Goal: Information Seeking & Learning: Learn about a topic

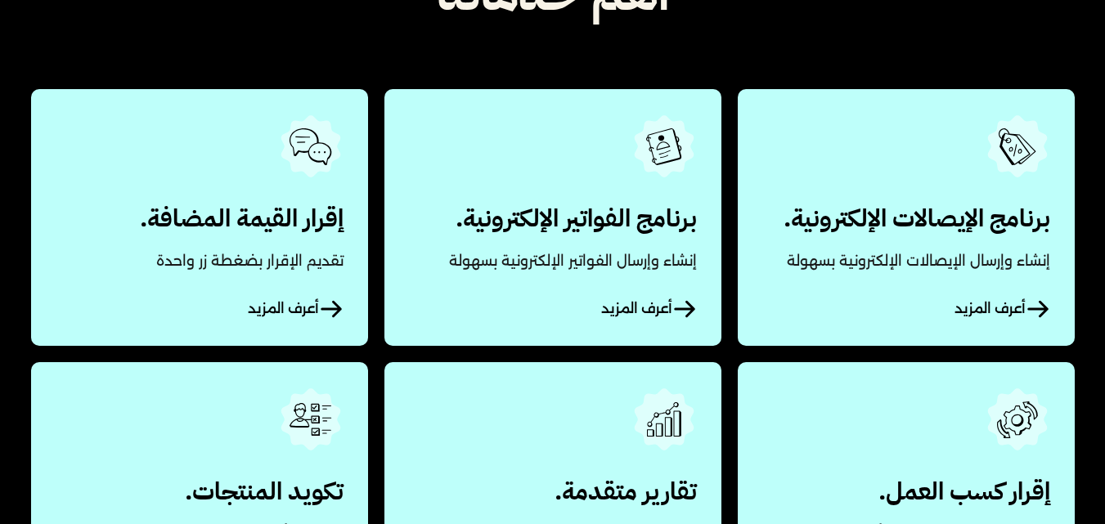
scroll to position [805, 0]
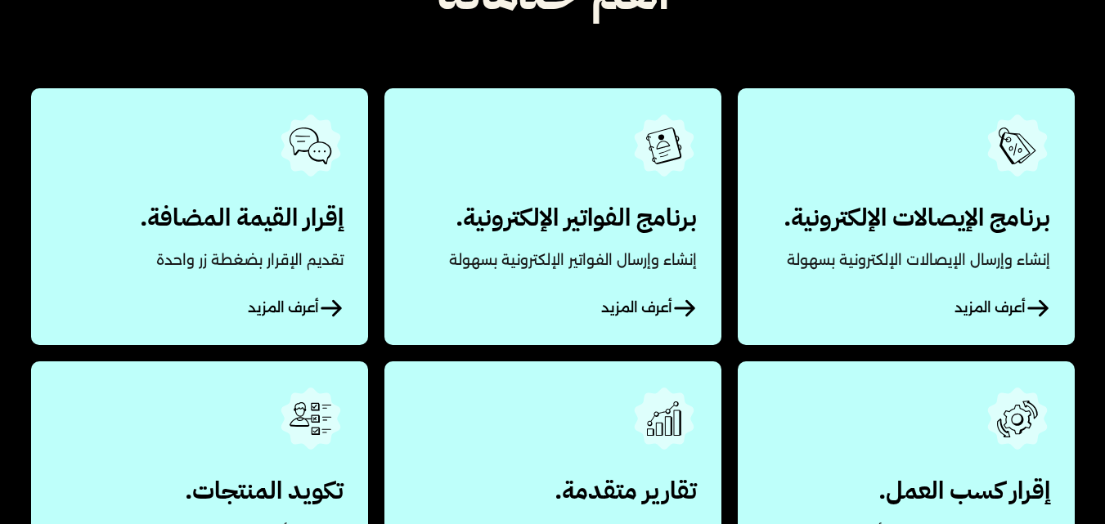
click at [872, 253] on link "أعرف المزيد" at bounding box center [905, 216] width 337 height 256
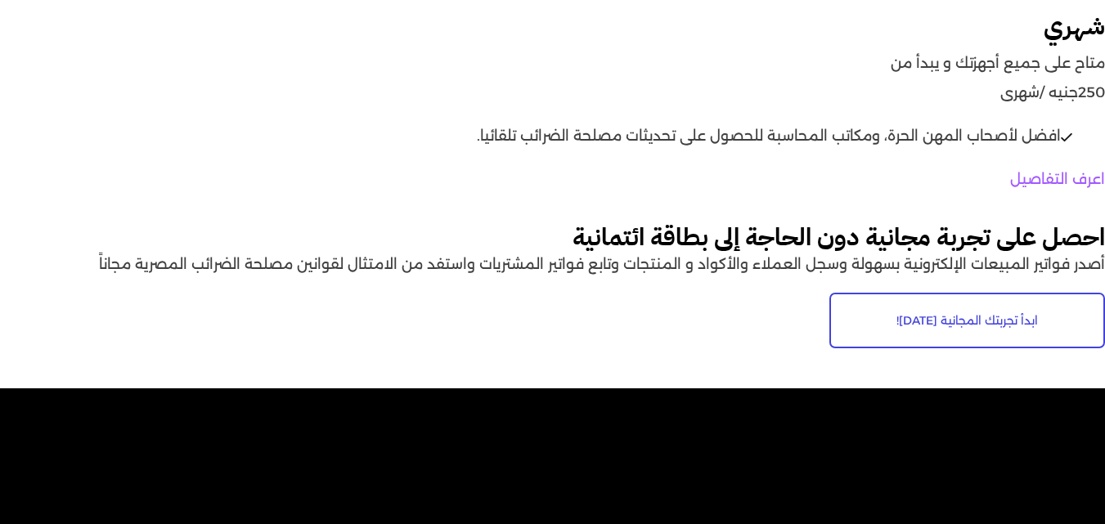
scroll to position [9768, 0]
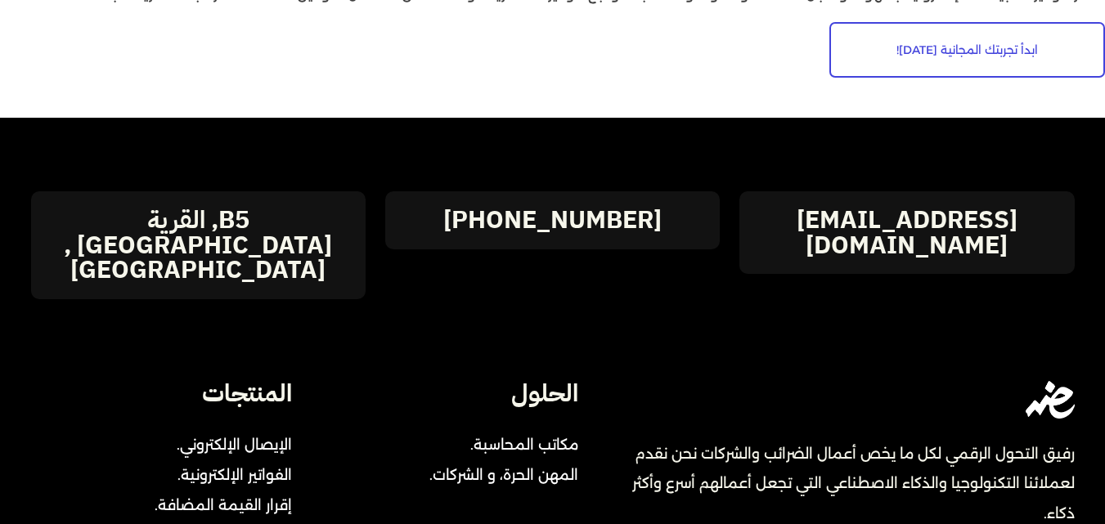
click at [876, 240] on div "[EMAIL_ADDRESS][DOMAIN_NAME]" at bounding box center [906, 232] width 334 height 83
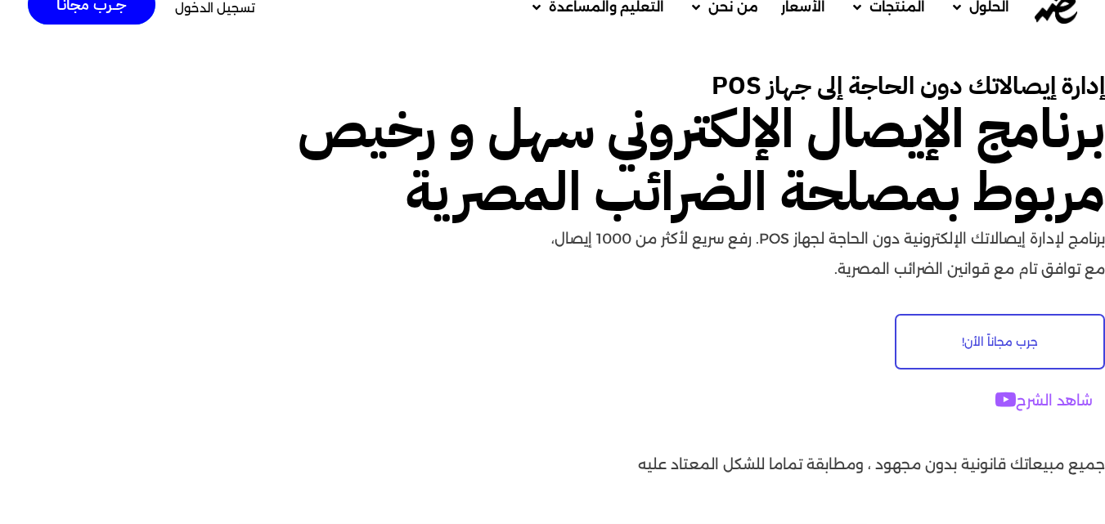
scroll to position [0, 0]
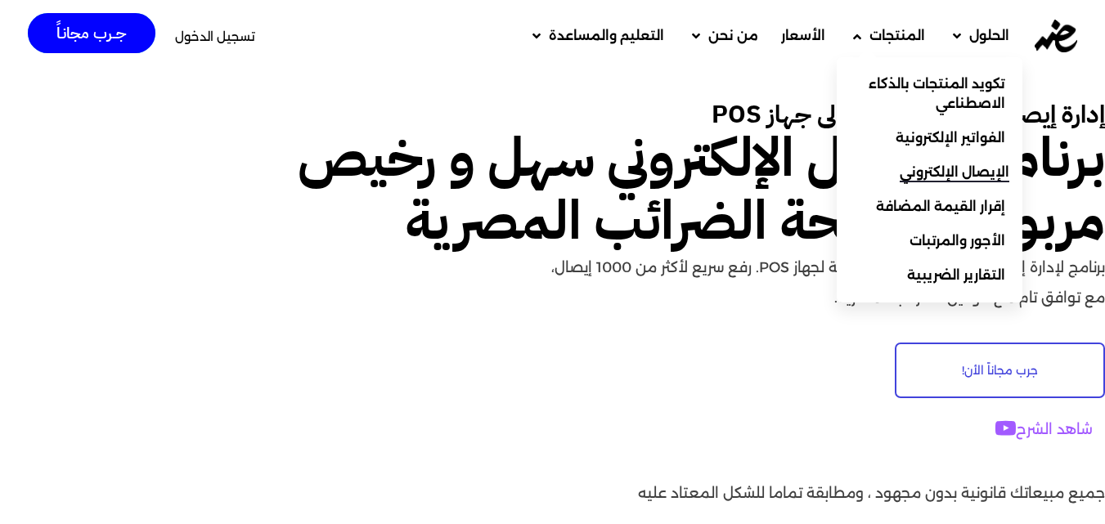
click at [883, 177] on link "الإيصال الإلكتروني" at bounding box center [929, 172] width 186 height 34
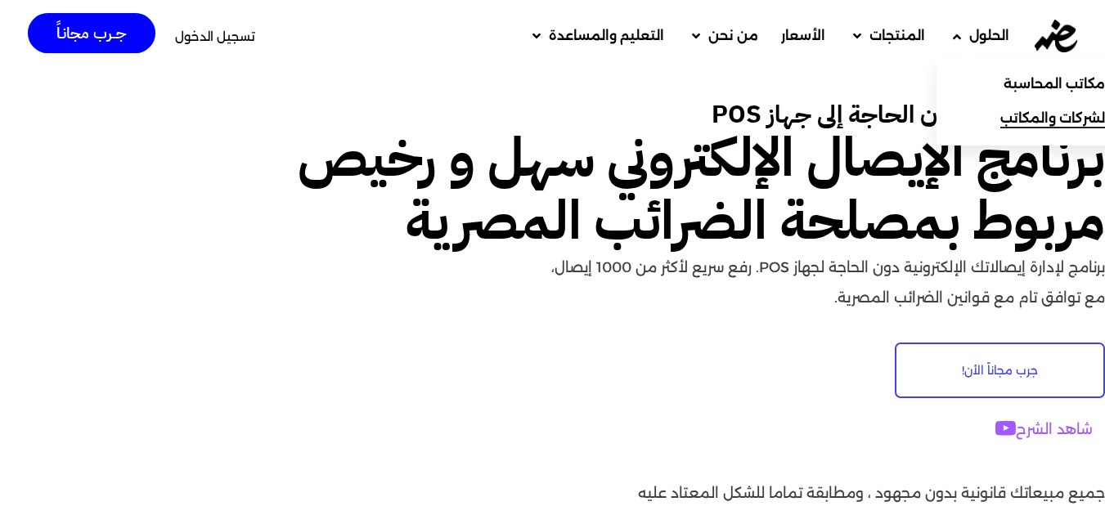
click at [984, 119] on link "الشركات والمكاتب" at bounding box center [1029, 118] width 186 height 34
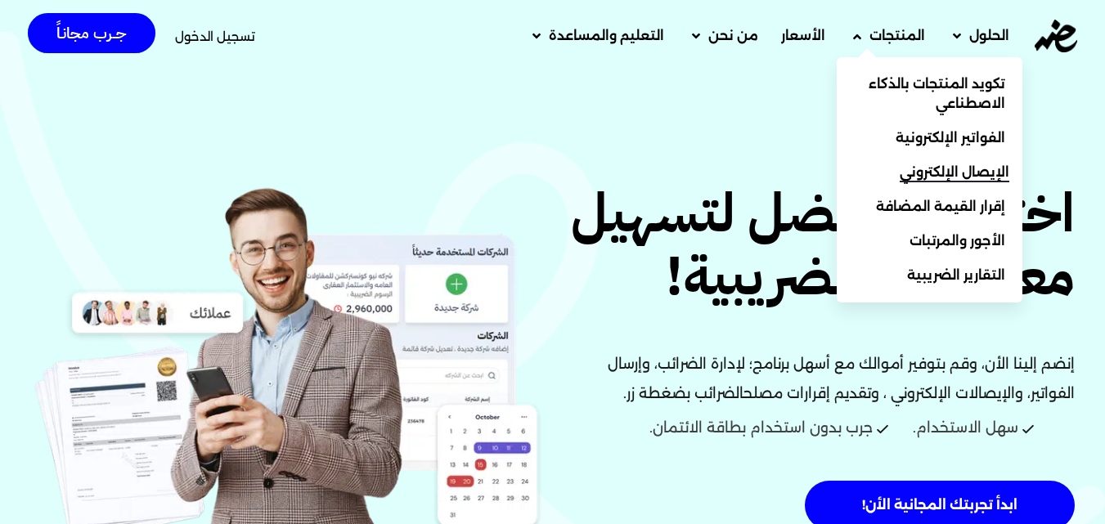
click at [908, 162] on link "الإيصال الإلكتروني" at bounding box center [929, 172] width 186 height 34
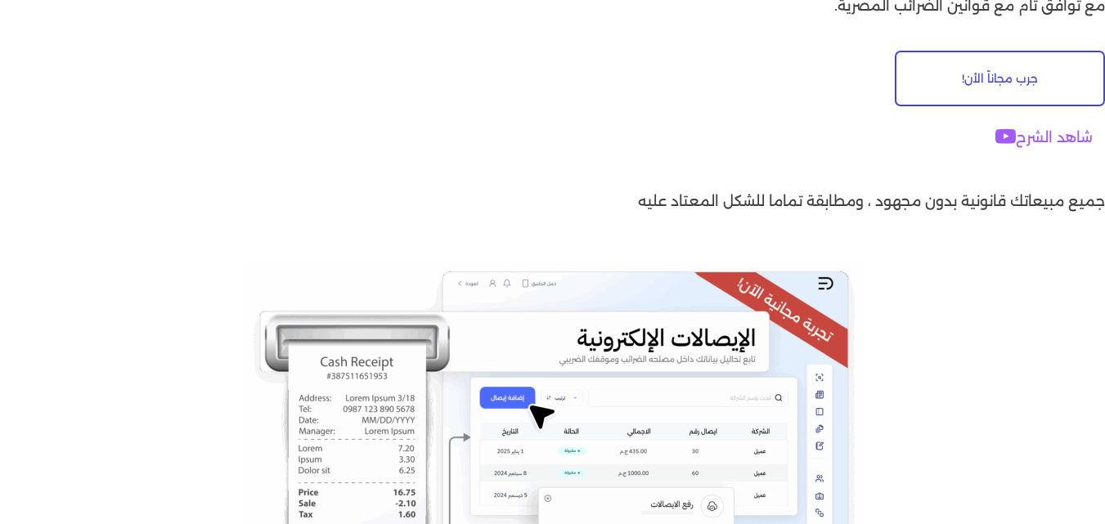
scroll to position [300, 0]
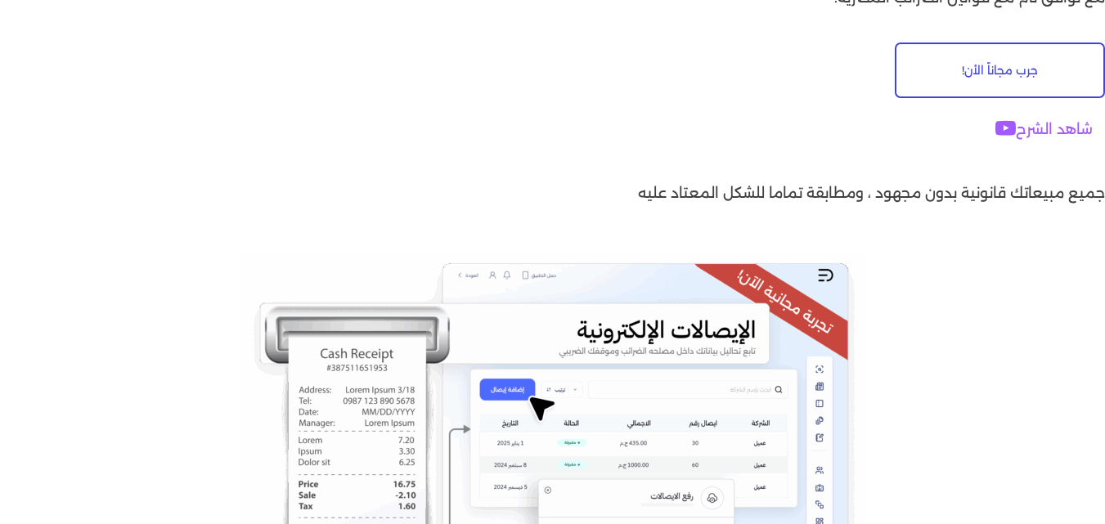
click at [1038, 123] on link "شاهد الشرح" at bounding box center [1044, 129] width 122 height 40
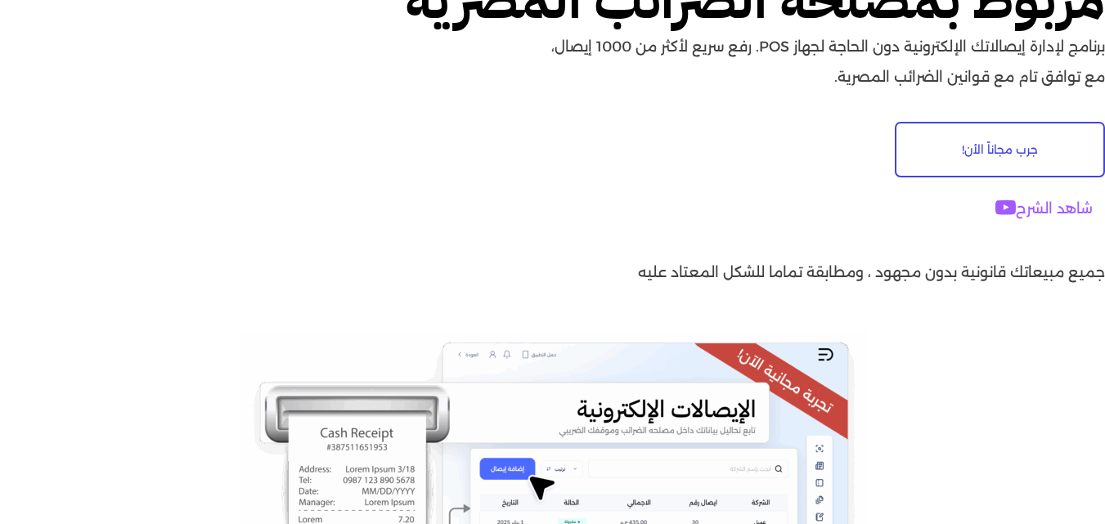
scroll to position [0, 0]
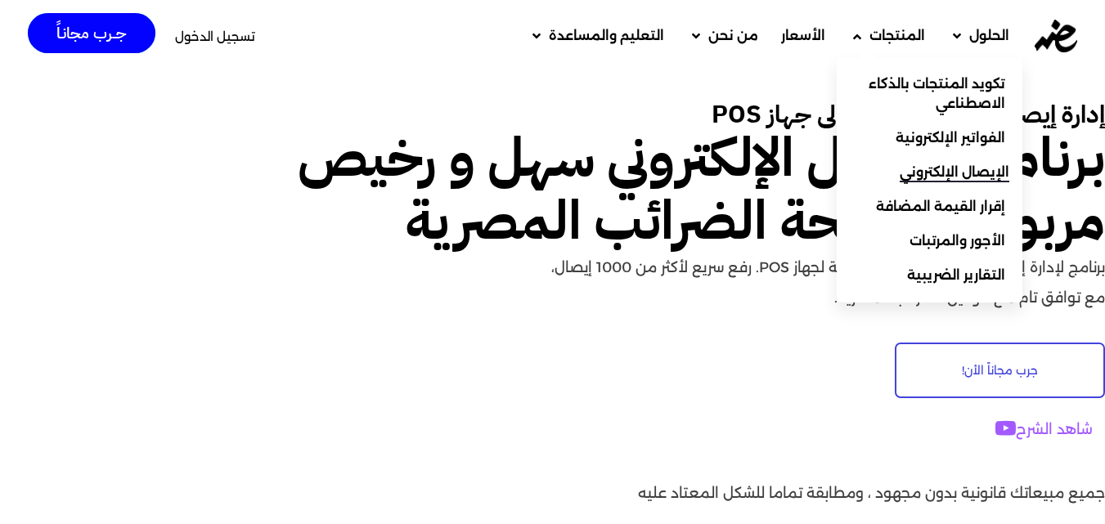
click at [935, 171] on span "الإيصال الإلكتروني" at bounding box center [954, 173] width 110 height 20
